Goal: Task Accomplishment & Management: Manage account settings

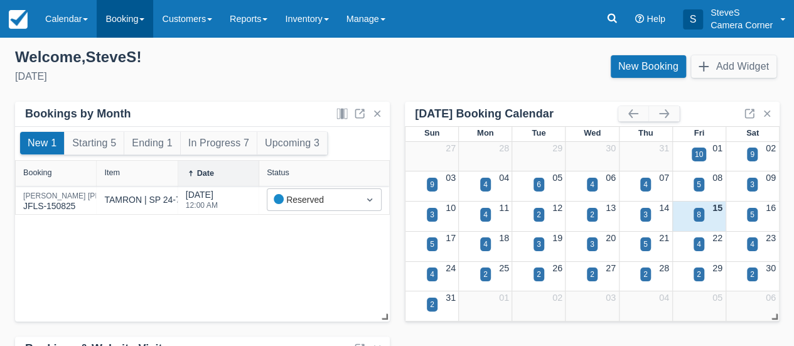
click at [124, 17] on link "Booking" at bounding box center [125, 19] width 57 height 38
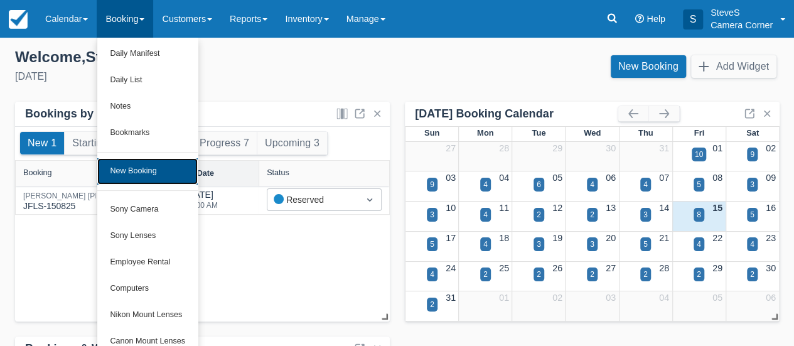
click at [128, 170] on link "New Booking" at bounding box center [147, 171] width 100 height 26
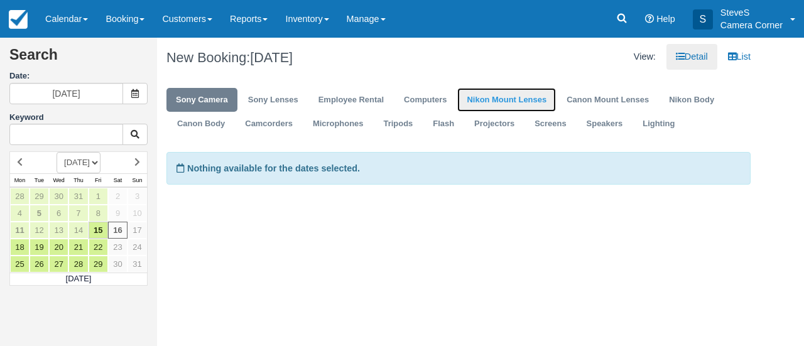
click at [480, 94] on link "Nikon Mount Lenses" at bounding box center [506, 100] width 99 height 24
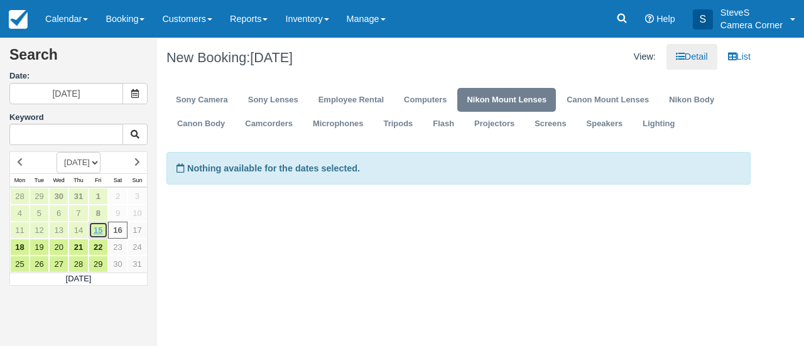
click at [93, 232] on link "15" at bounding box center [98, 230] width 19 height 17
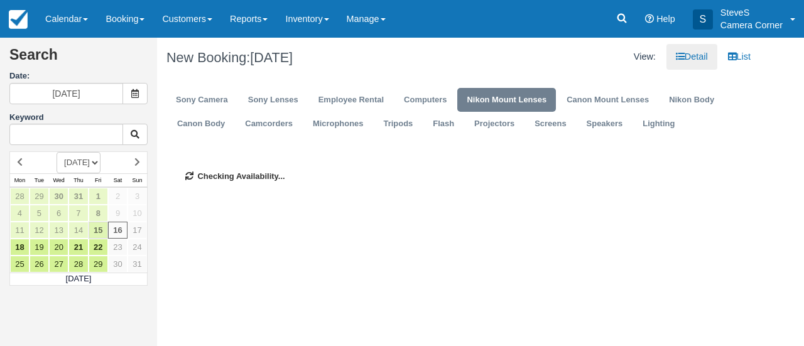
type input "[DATE]"
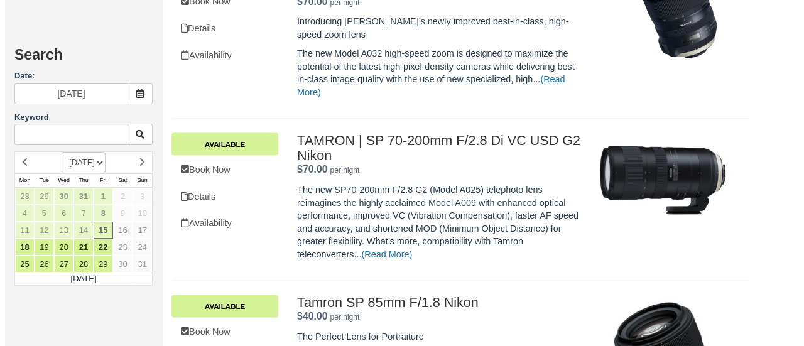
scroll to position [1256, 0]
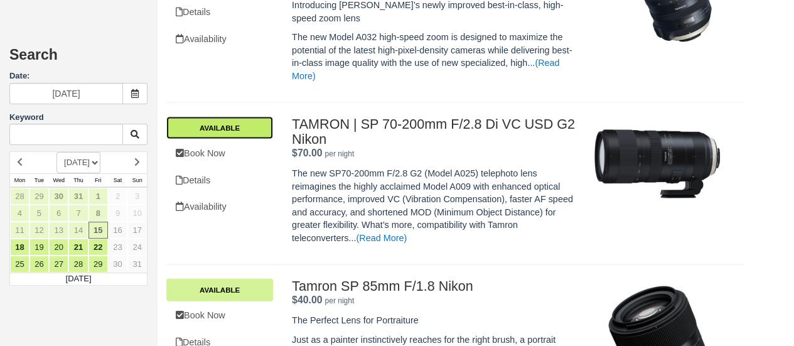
click at [209, 122] on link "Available" at bounding box center [219, 128] width 107 height 23
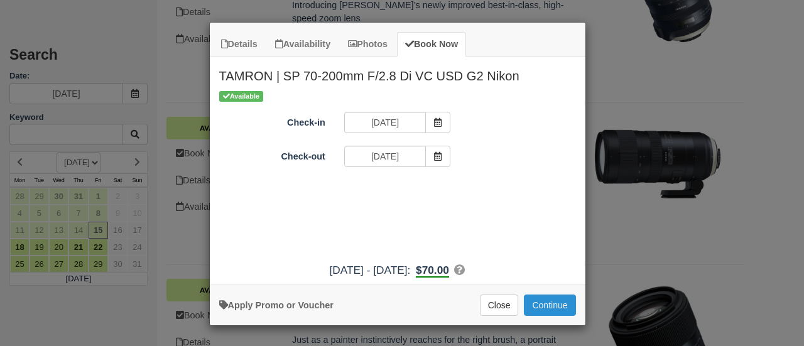
click at [547, 302] on button "Continue" at bounding box center [549, 305] width 51 height 21
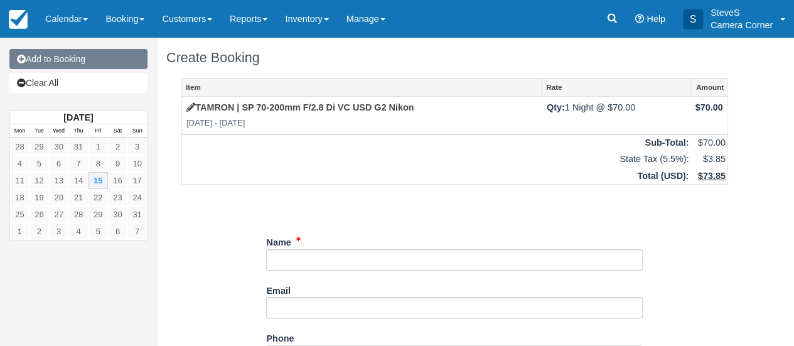
click at [57, 60] on link "Add to Booking" at bounding box center [78, 59] width 138 height 20
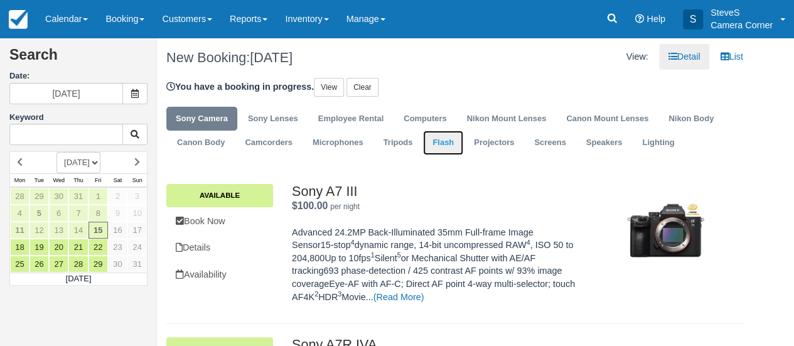
click at [447, 140] on link "Flash" at bounding box center [443, 143] width 40 height 24
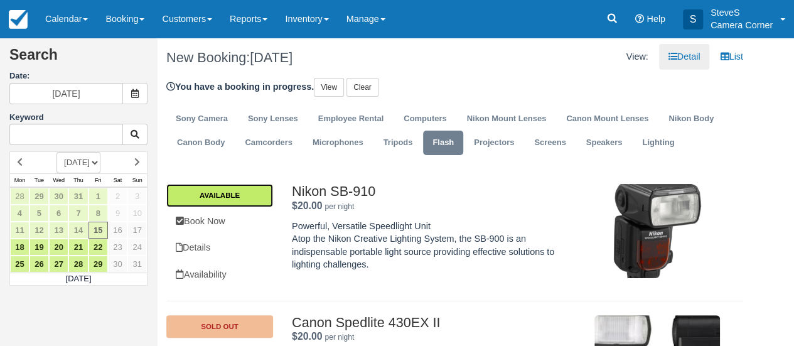
click at [221, 196] on link "Available" at bounding box center [219, 195] width 107 height 23
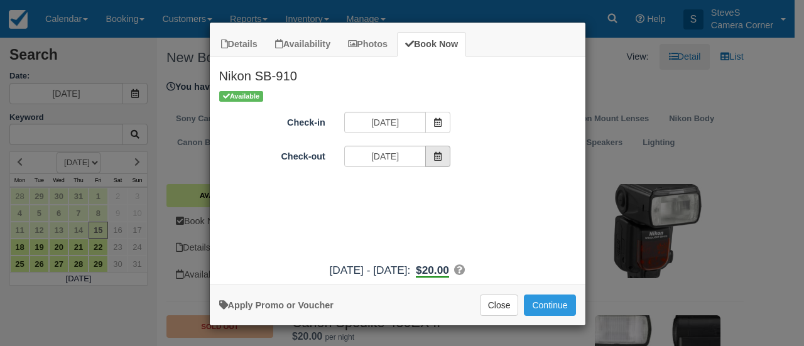
click at [432, 156] on span "Item Modal" at bounding box center [437, 156] width 25 height 21
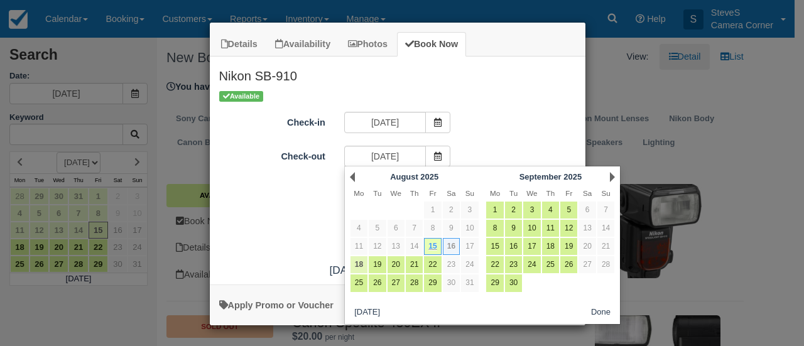
click at [359, 265] on link "18" at bounding box center [358, 264] width 17 height 17
type input "08/18/25"
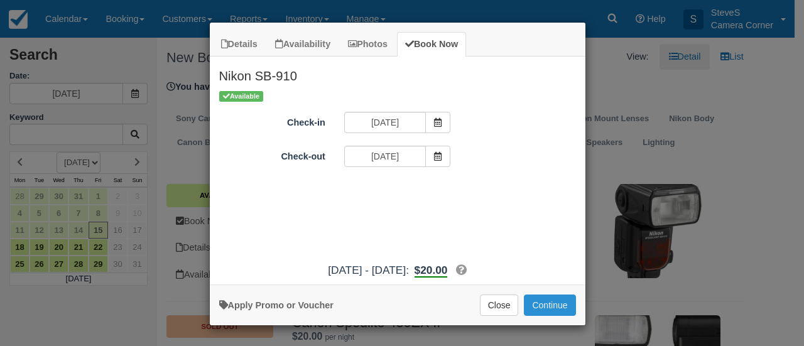
click at [551, 301] on button "Continue" at bounding box center [549, 305] width 51 height 21
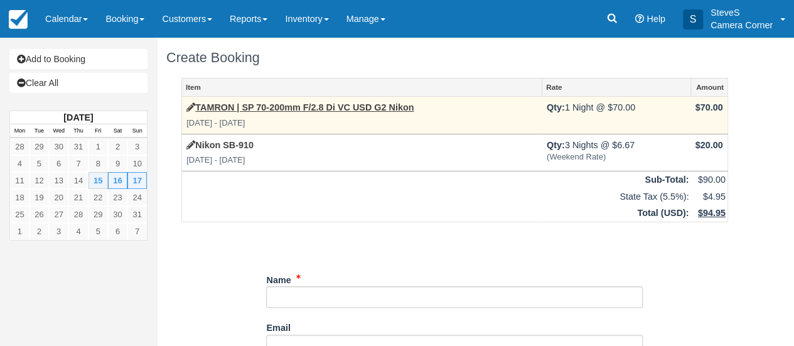
click at [435, 106] on td "TAMRON | SP 70-200mm F/2.8 Di VC USD G2 Nikon Fri Aug 15 2025 - Sat Aug 16 2025" at bounding box center [362, 115] width 360 height 37
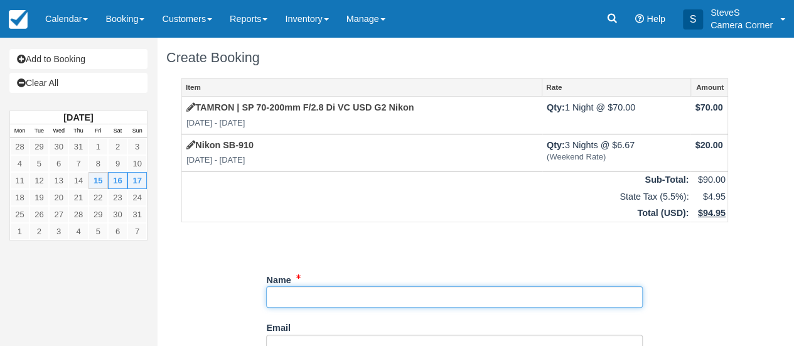
click at [309, 298] on input "Name" at bounding box center [454, 296] width 377 height 21
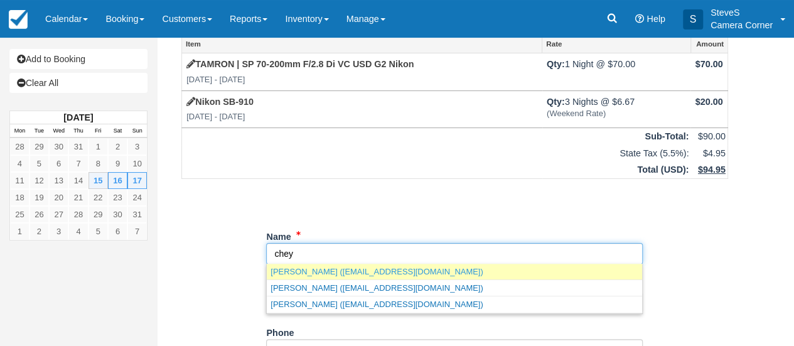
scroll to position [63, 0]
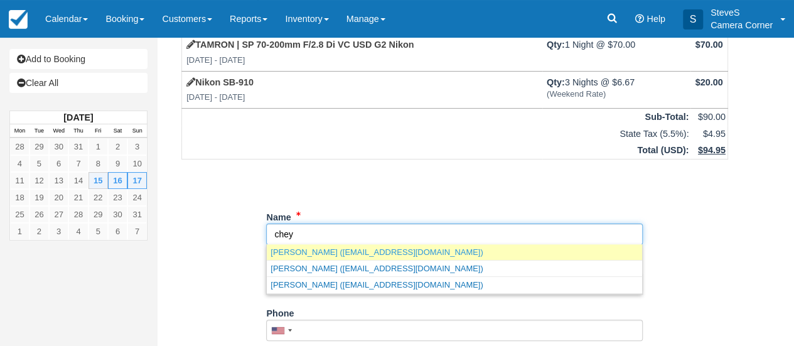
click at [314, 249] on link "Cheyenne Cornell (c.cornell1104@gmail.com)" at bounding box center [455, 252] width 376 height 16
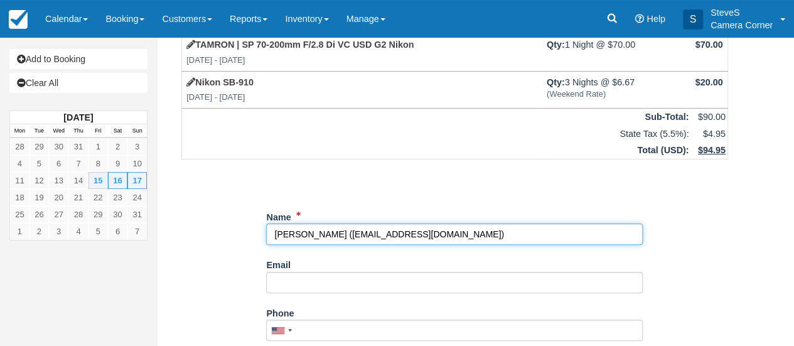
type input "[PERSON_NAME]"
type input "[EMAIL_ADDRESS][DOMAIN_NAME]"
type input "+19204717173"
type input "[STREET_ADDRESS]"
type input "Oconto Falls"
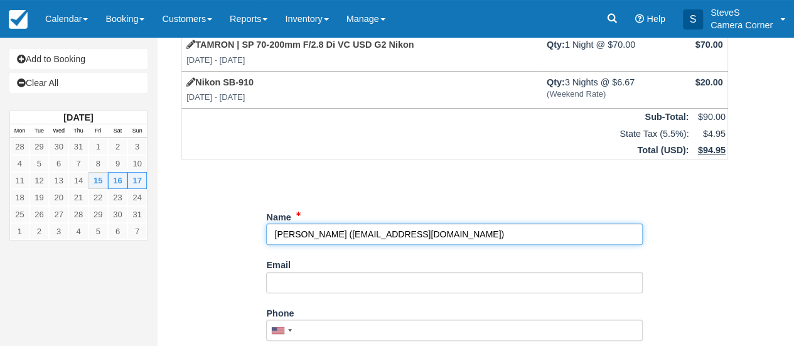
type input "54154"
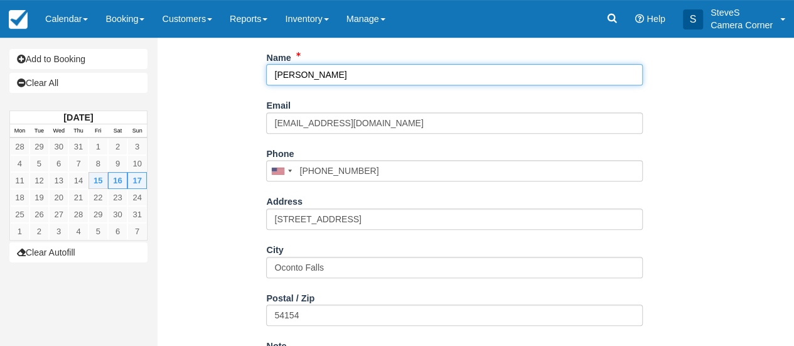
scroll to position [301, 0]
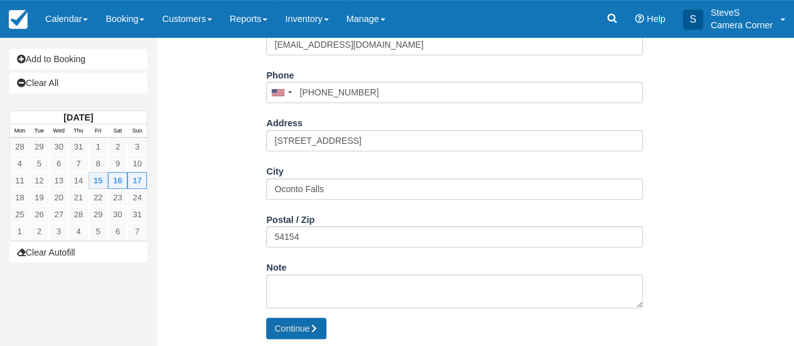
type input "[PERSON_NAME]"
click at [301, 331] on button "Continue" at bounding box center [296, 328] width 60 height 21
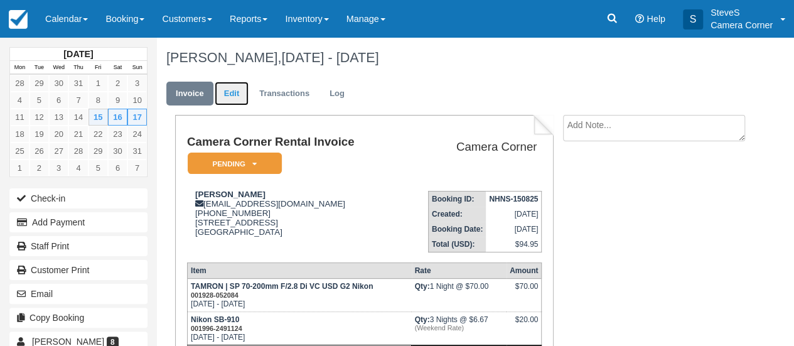
click at [238, 91] on link "Edit" at bounding box center [232, 94] width 34 height 24
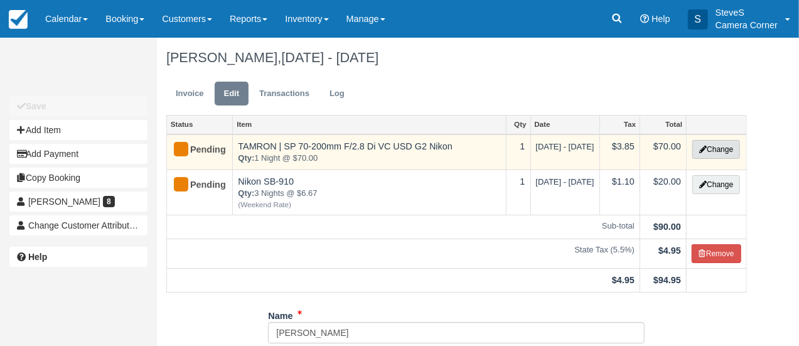
click at [710, 150] on button "Change" at bounding box center [717, 149] width 48 height 19
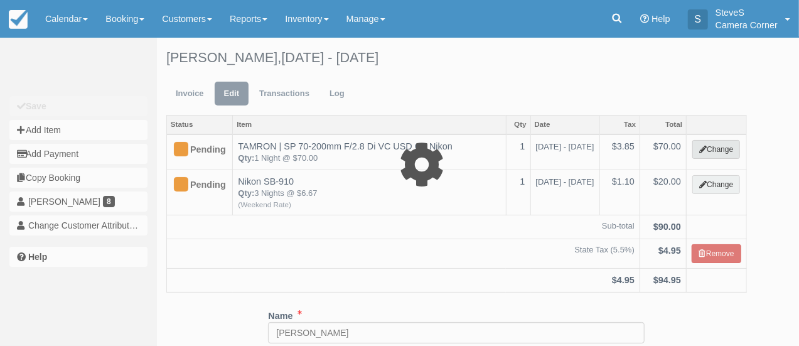
select select "3"
type input "70.00"
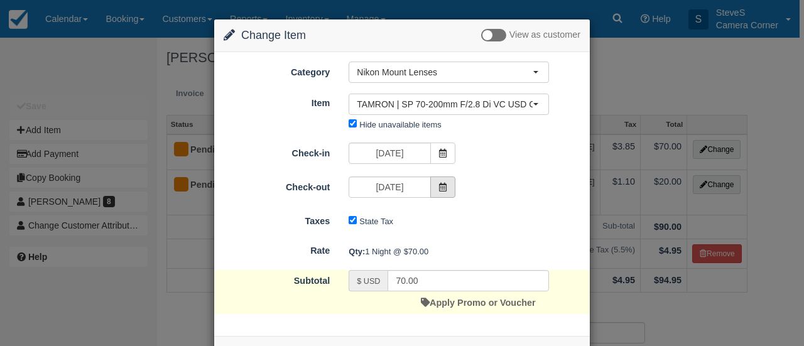
click at [440, 184] on icon at bounding box center [442, 187] width 9 height 9
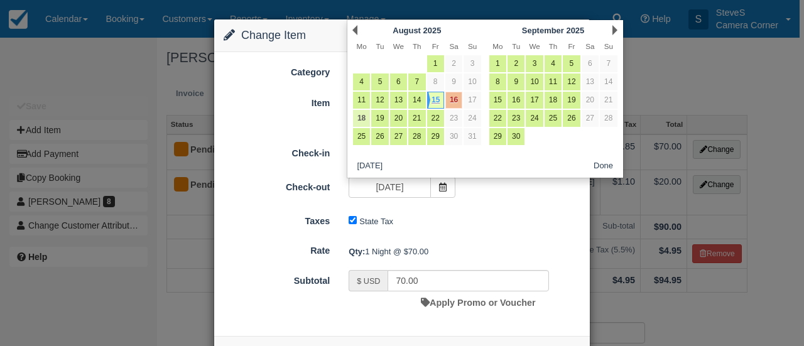
click at [362, 112] on link "18" at bounding box center [361, 118] width 17 height 17
type input "08/18/25"
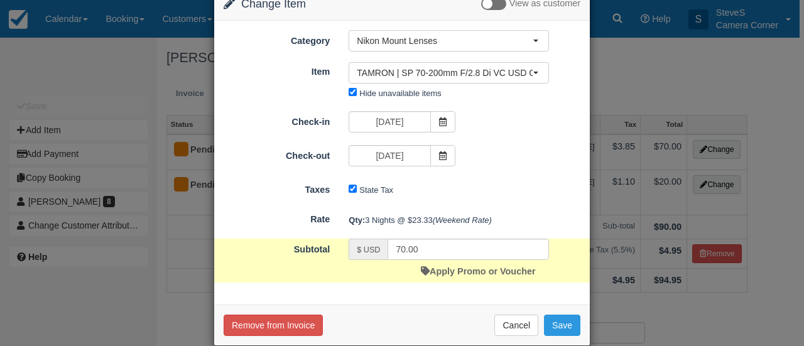
scroll to position [48, 0]
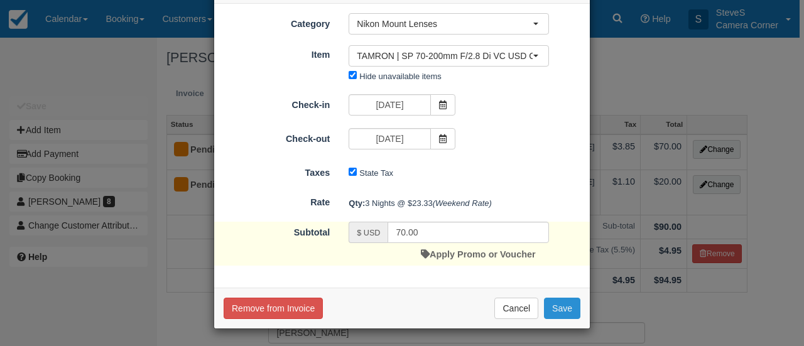
click at [560, 310] on button "Save" at bounding box center [562, 308] width 36 height 21
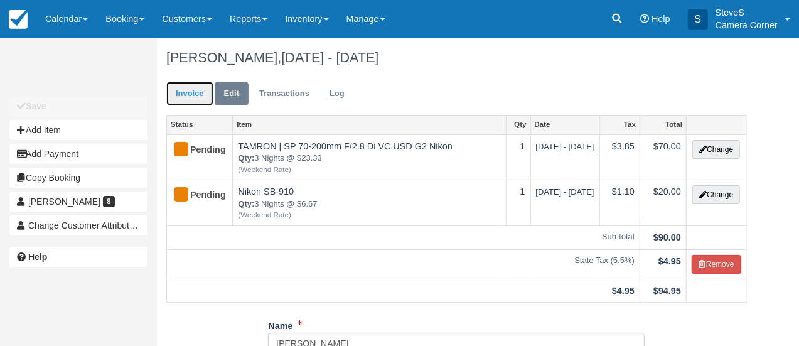
click at [180, 96] on link "Invoice" at bounding box center [189, 94] width 47 height 24
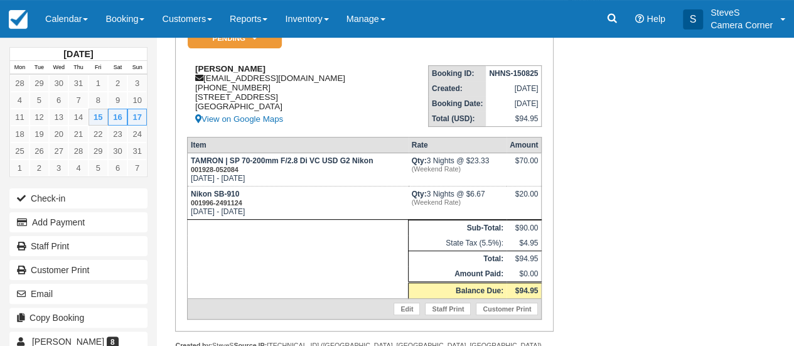
scroll to position [156, 0]
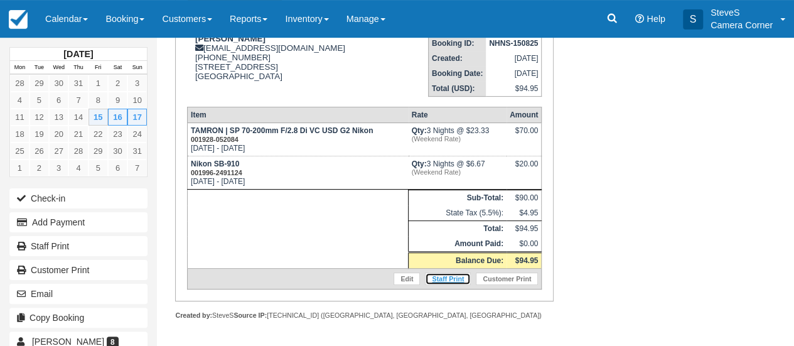
click at [449, 277] on link "Staff Print" at bounding box center [448, 279] width 46 height 13
